Goal: Task Accomplishment & Management: Complete application form

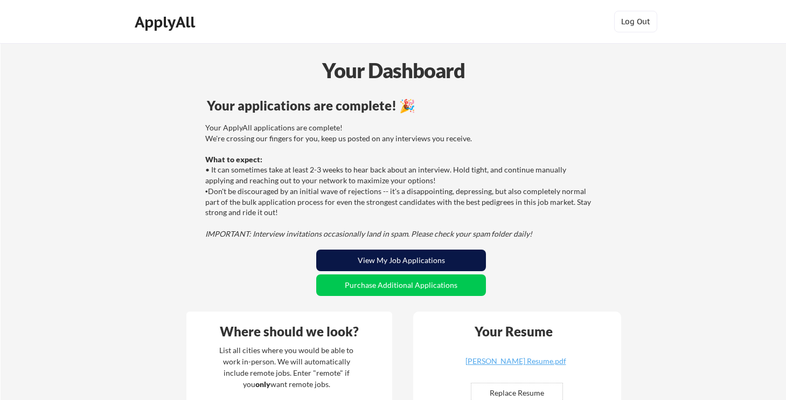
click at [400, 265] on button "View My Job Applications" at bounding box center [401, 261] width 170 height 22
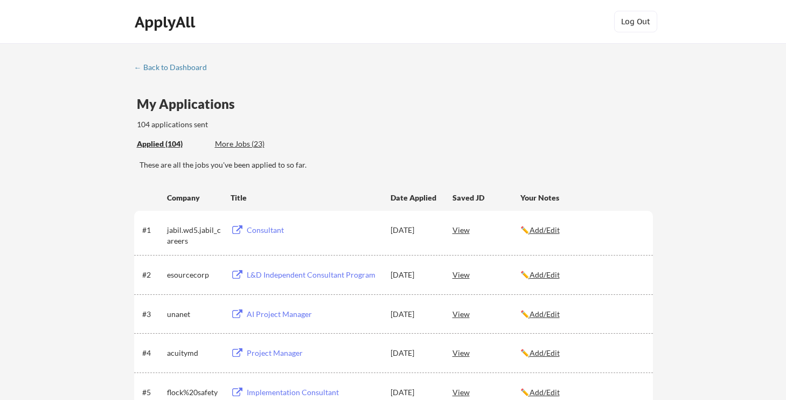
click at [254, 231] on div "Consultant" at bounding box center [314, 230] width 134 height 11
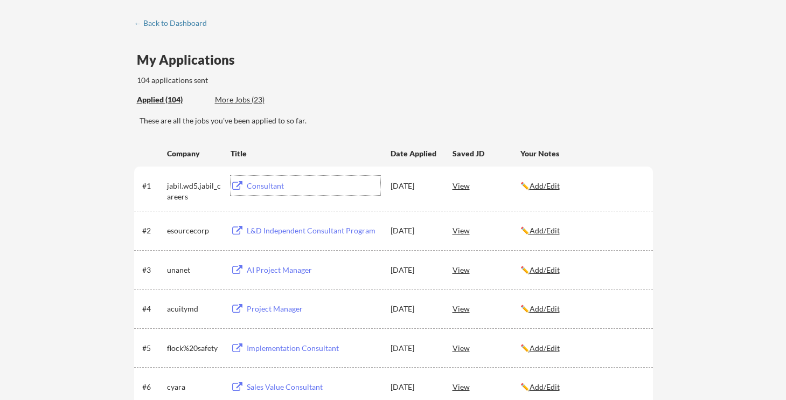
click at [274, 231] on div "L&D Independent Consultant Program" at bounding box center [314, 230] width 134 height 11
click at [266, 307] on div "Project Manager" at bounding box center [314, 308] width 134 height 11
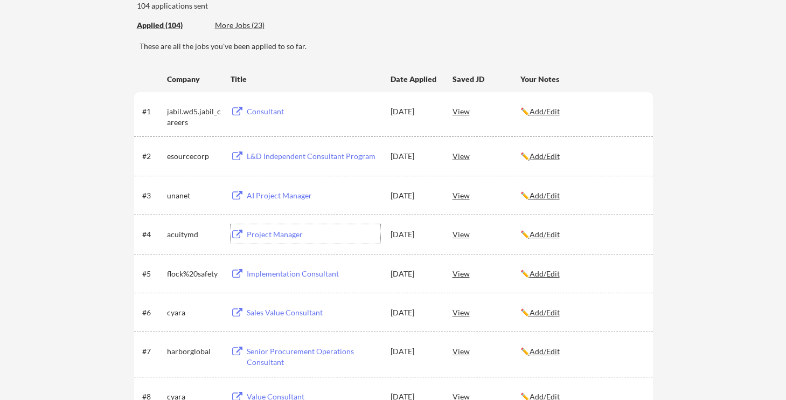
click at [282, 272] on div "Implementation Consultant" at bounding box center [314, 273] width 134 height 11
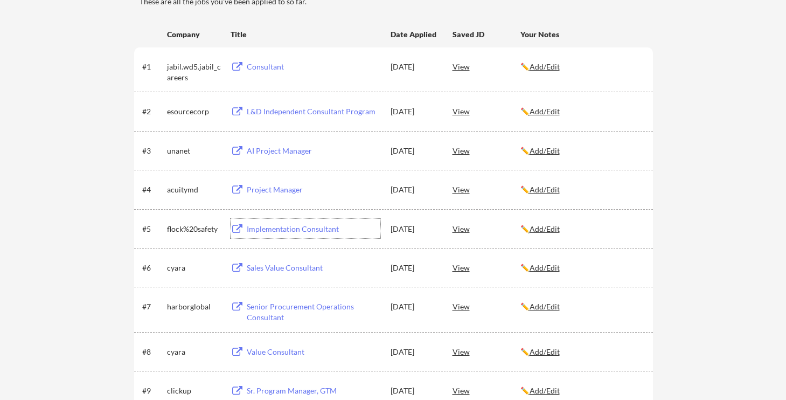
scroll to position [200, 0]
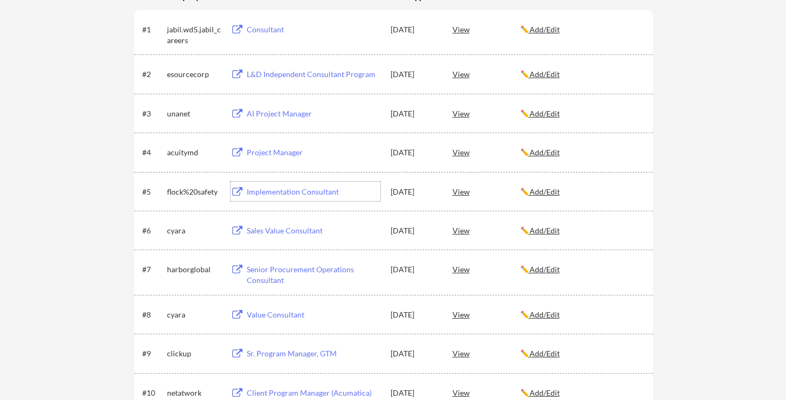
click at [285, 231] on div "Sales Value Consultant" at bounding box center [314, 230] width 134 height 11
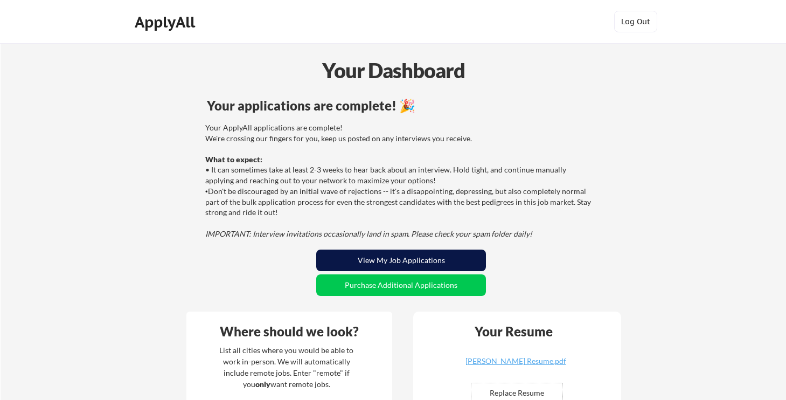
click at [406, 264] on button "View My Job Applications" at bounding box center [401, 261] width 170 height 22
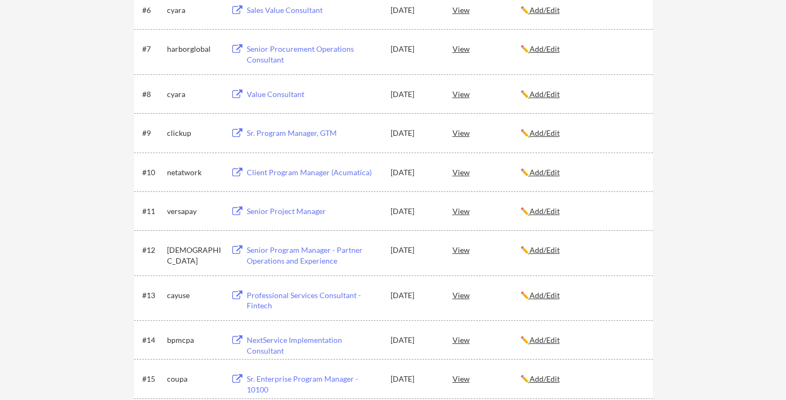
scroll to position [397, 0]
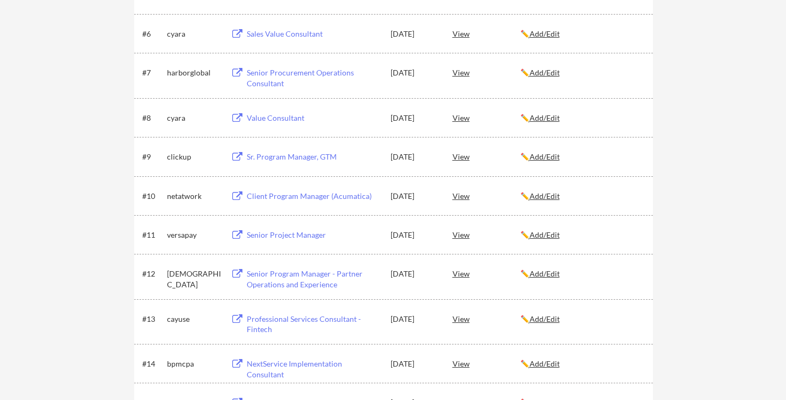
click at [295, 198] on div "Client Program Manager (Acumatica)" at bounding box center [314, 196] width 134 height 11
click at [279, 155] on div "Sr. Program Manager, GTM" at bounding box center [314, 156] width 134 height 11
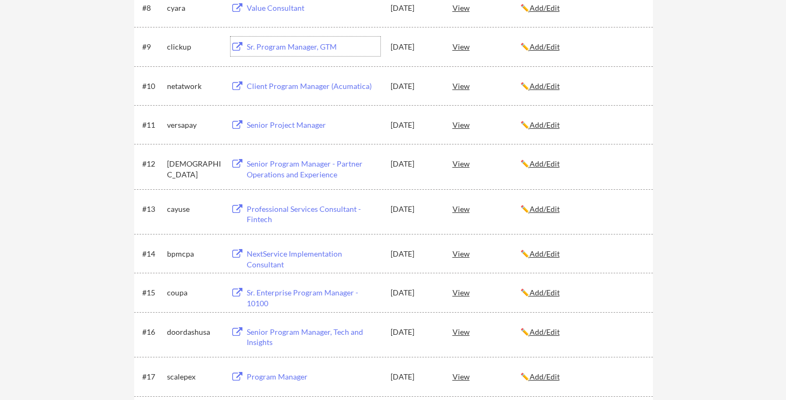
scroll to position [543, 0]
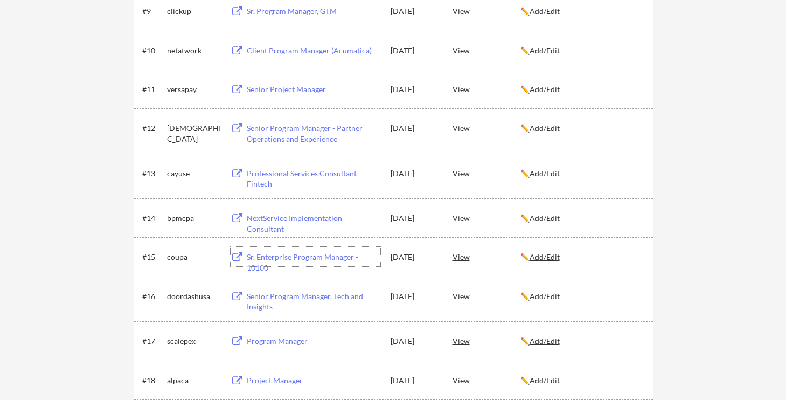
click at [289, 259] on div "Sr. Enterprise Program Manager - 10100" at bounding box center [314, 262] width 134 height 21
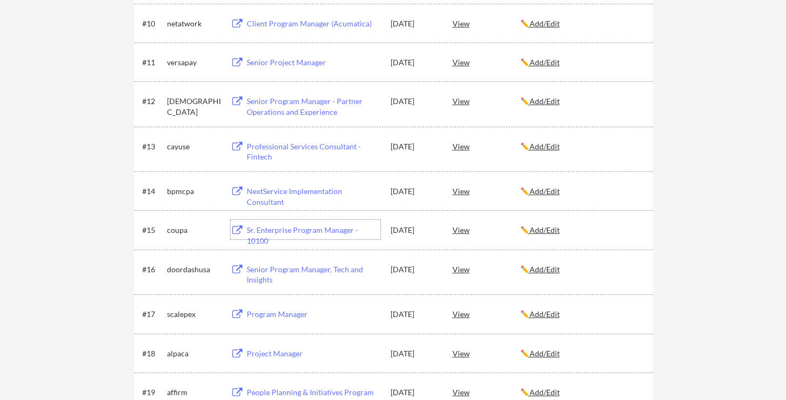
scroll to position [589, 0]
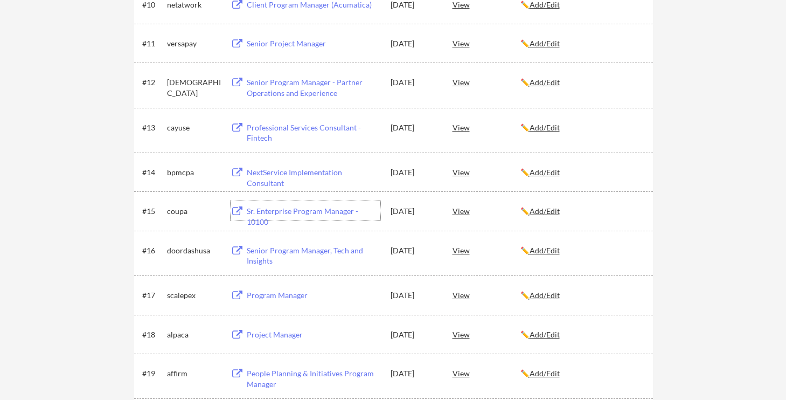
click at [299, 254] on div "Senior Program Manager, Tech and Insights" at bounding box center [314, 255] width 134 height 21
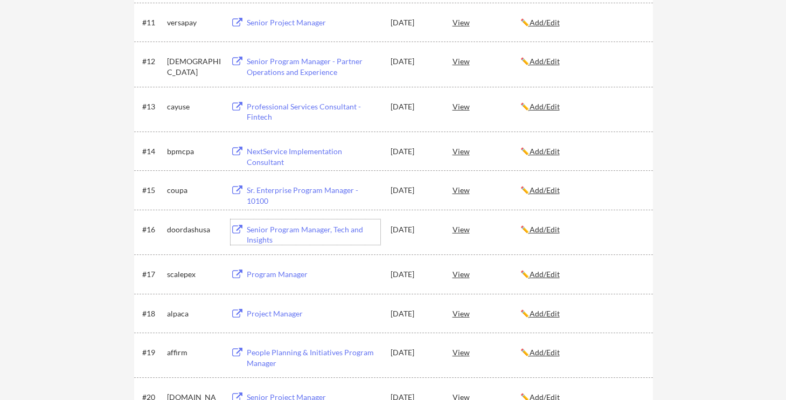
scroll to position [621, 0]
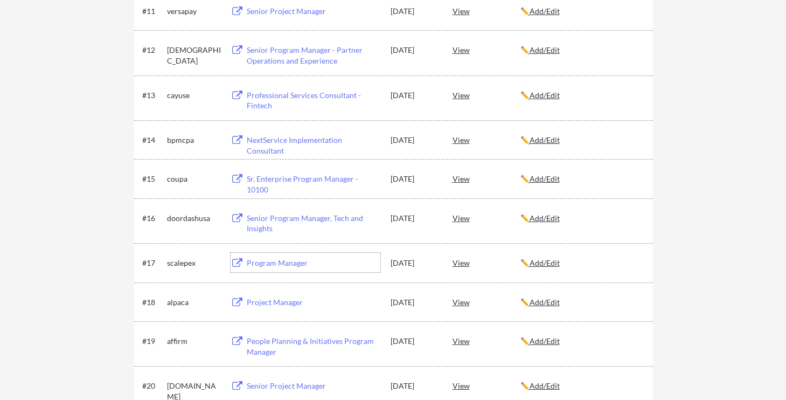
click at [272, 263] on div "Program Manager" at bounding box center [314, 263] width 134 height 11
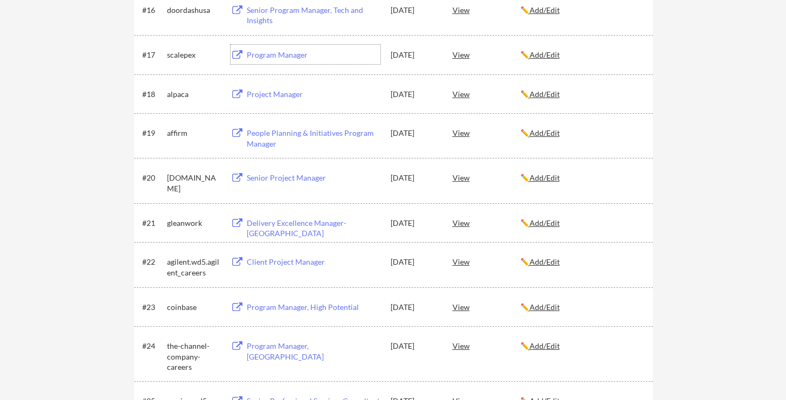
scroll to position [841, 0]
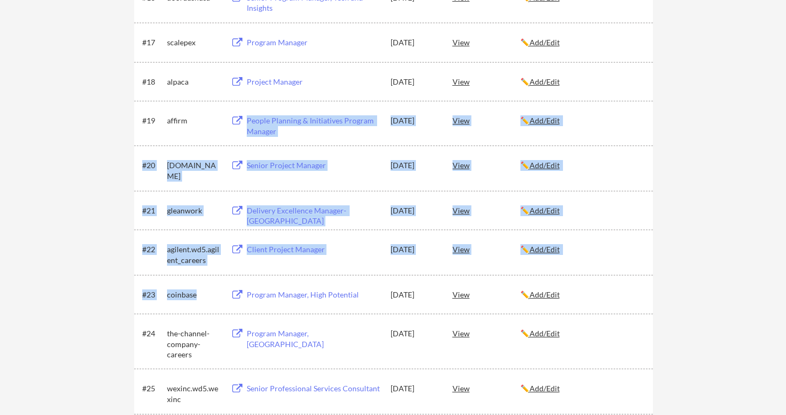
drag, startPoint x: 346, startPoint y: 292, endPoint x: 354, endPoint y: 101, distance: 190.4
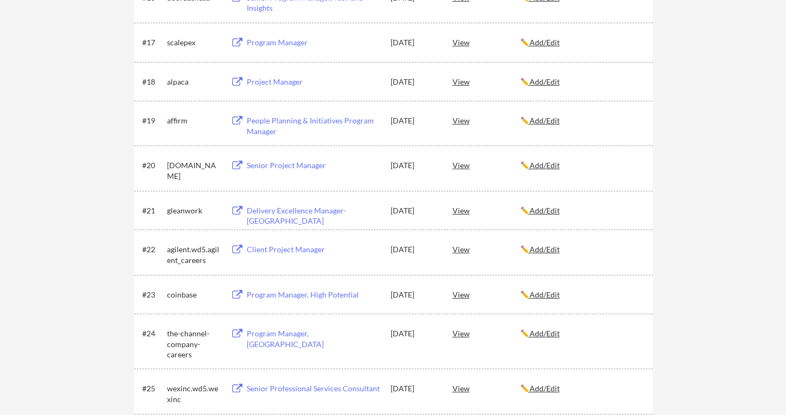
click at [297, 123] on div "People Planning & Initiatives Program Manager" at bounding box center [314, 125] width 134 height 21
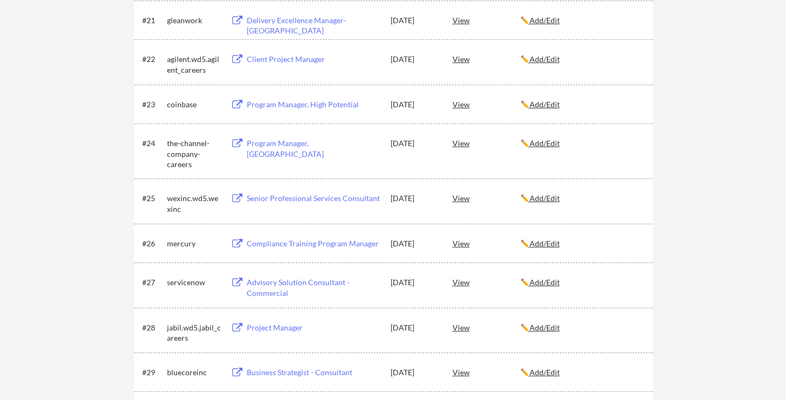
scroll to position [1103, 0]
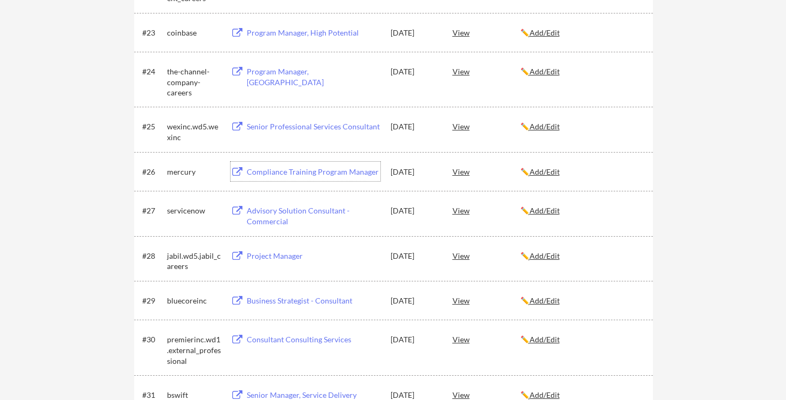
click at [291, 171] on div "Compliance Training Program Manager" at bounding box center [314, 172] width 134 height 11
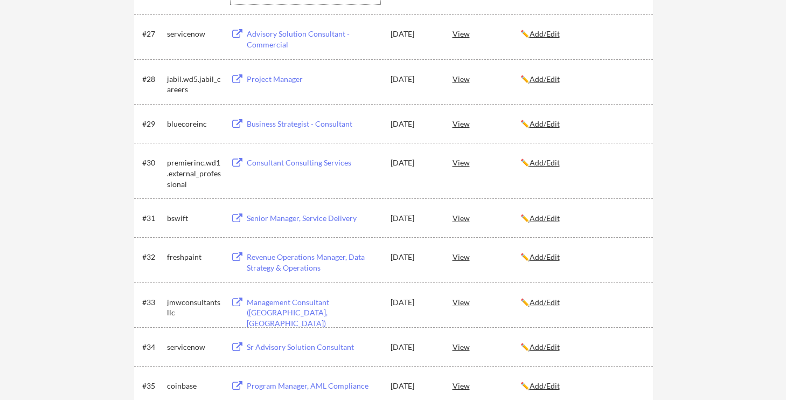
scroll to position [1288, 0]
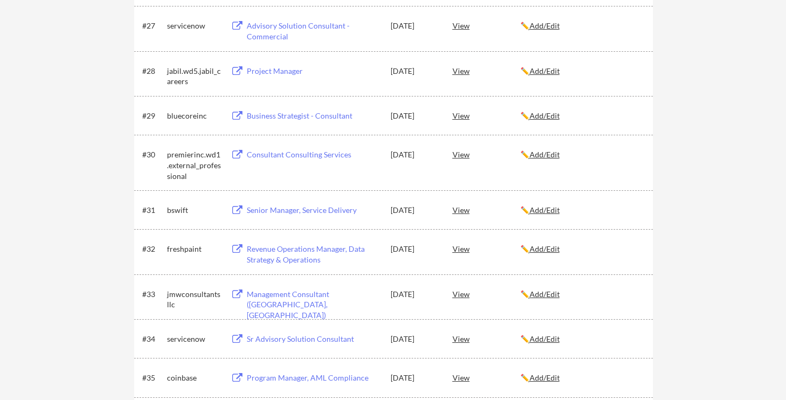
click at [265, 251] on div "Revenue Operations Manager, Data Strategy & Operations" at bounding box center [314, 254] width 134 height 21
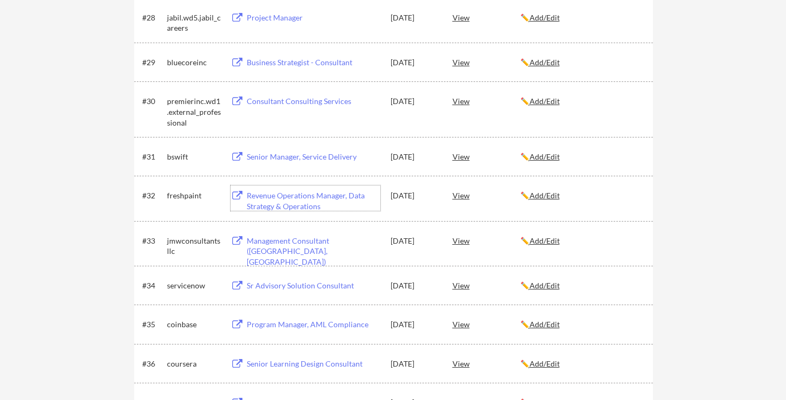
scroll to position [1345, 0]
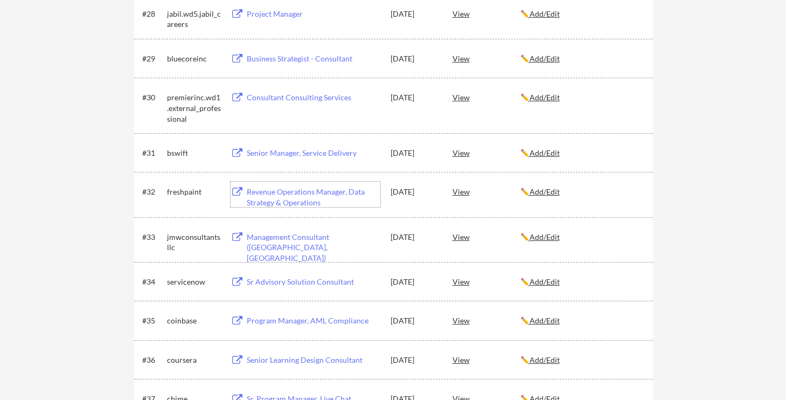
click at [267, 238] on div "Management Consultant (Houston, TX)" at bounding box center [314, 248] width 134 height 32
